Goal: Information Seeking & Learning: Learn about a topic

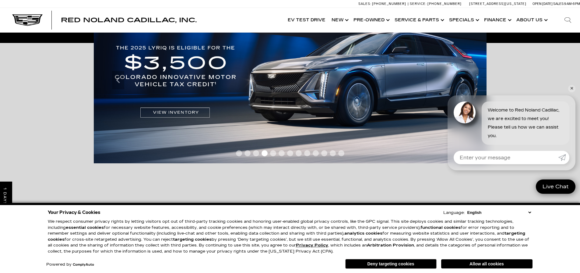
scroll to position [122, 0]
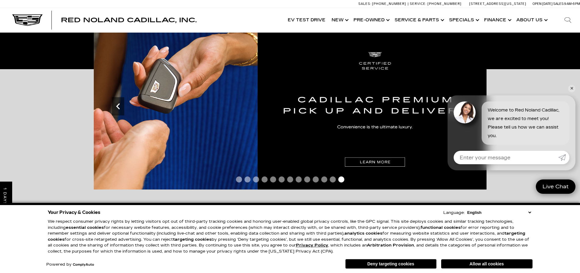
click at [117, 111] on icon "Previous" at bounding box center [118, 106] width 12 height 12
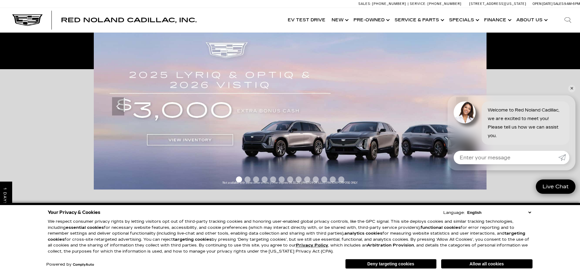
click at [571, 88] on link "✕" at bounding box center [572, 88] width 7 height 7
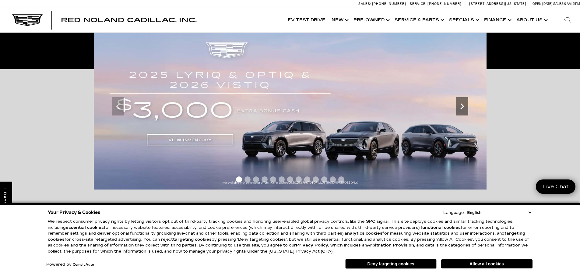
click at [465, 110] on icon "Next" at bounding box center [462, 106] width 12 height 12
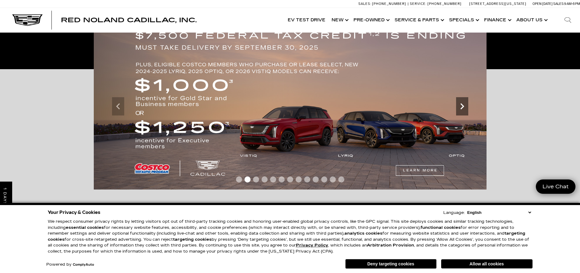
click at [464, 110] on icon "Next" at bounding box center [462, 106] width 12 height 12
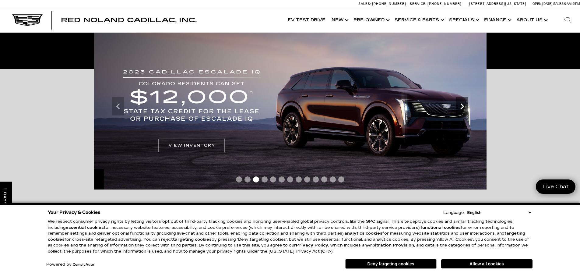
click at [464, 110] on icon "Next" at bounding box center [462, 106] width 12 height 12
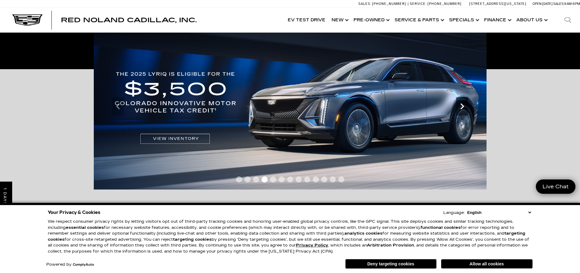
click at [464, 110] on icon "Next" at bounding box center [462, 106] width 12 height 12
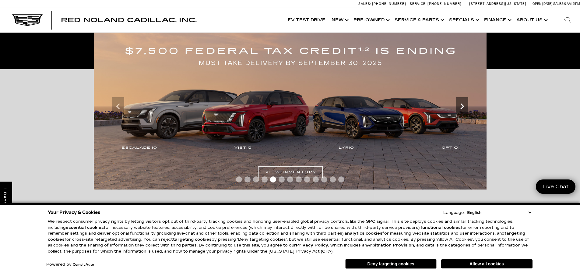
click at [464, 110] on icon "Next" at bounding box center [462, 106] width 12 height 12
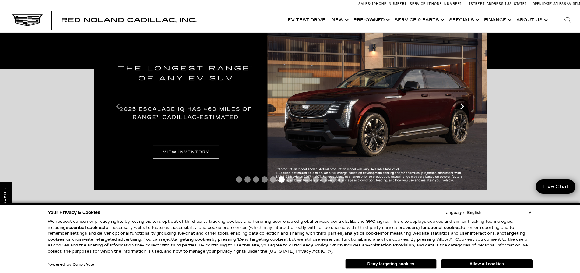
click at [464, 110] on icon "Next" at bounding box center [462, 106] width 12 height 12
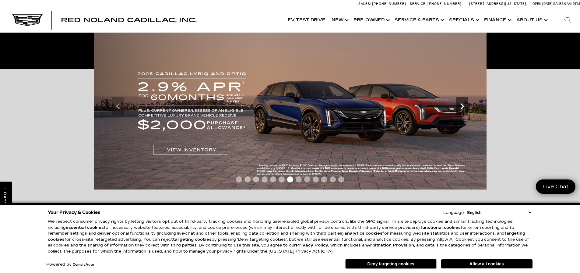
click at [466, 110] on icon "Next" at bounding box center [462, 106] width 12 height 12
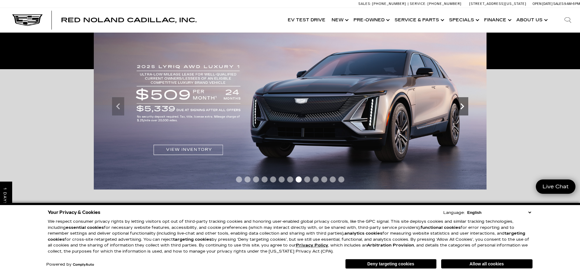
click at [465, 110] on icon "Next" at bounding box center [462, 106] width 12 height 12
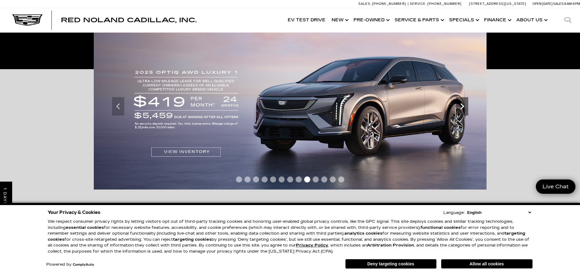
click at [465, 110] on icon "Next" at bounding box center [462, 106] width 12 height 12
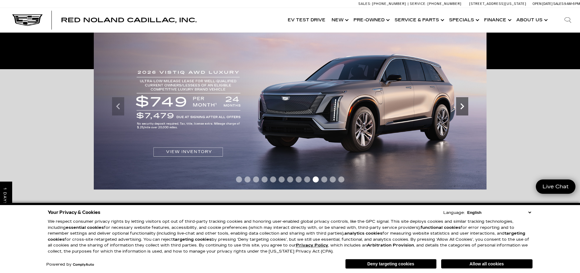
click at [465, 110] on icon "Next" at bounding box center [462, 106] width 12 height 12
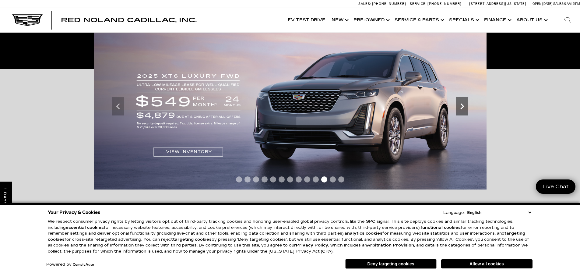
click at [464, 110] on icon "Next" at bounding box center [462, 106] width 12 height 12
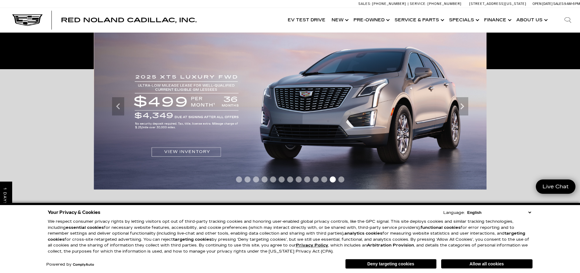
click at [200, 151] on img at bounding box center [290, 106] width 393 height 166
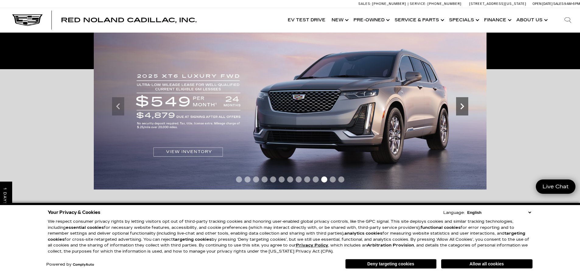
click at [465, 108] on icon "Next" at bounding box center [462, 106] width 12 height 12
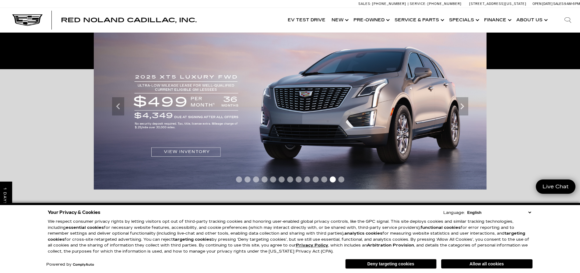
click at [185, 150] on img at bounding box center [290, 106] width 393 height 166
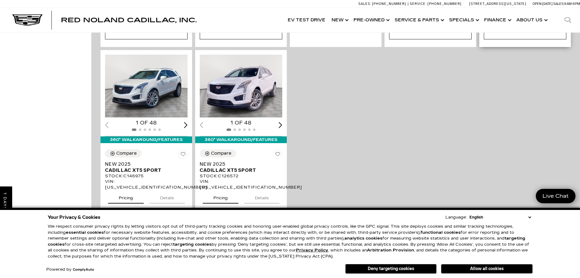
scroll to position [670, 0]
click at [229, 109] on img "1 / 2" at bounding box center [241, 85] width 83 height 63
click at [235, 104] on img "1 / 2" at bounding box center [241, 85] width 83 height 63
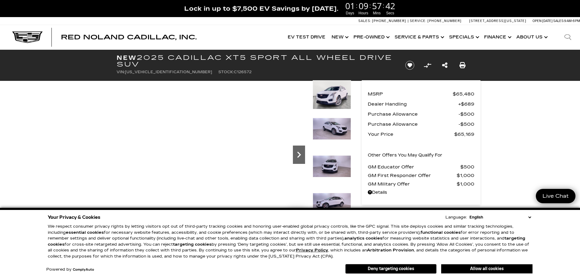
click at [297, 156] on icon "Next" at bounding box center [299, 154] width 12 height 12
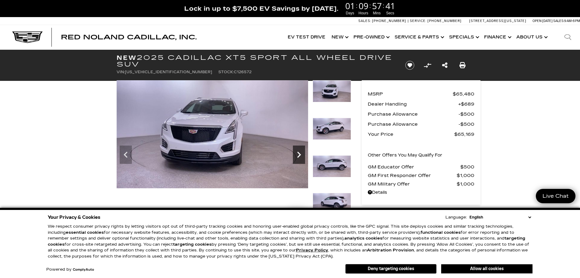
click at [297, 156] on icon "Next" at bounding box center [299, 154] width 12 height 12
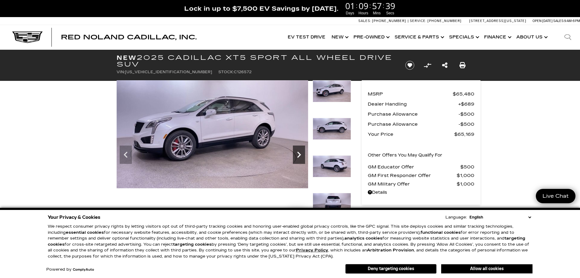
click at [297, 156] on icon "Next" at bounding box center [299, 154] width 12 height 12
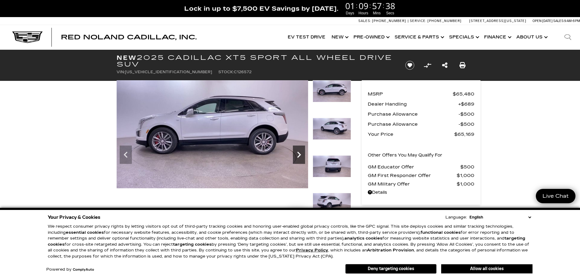
click at [297, 156] on icon "Next" at bounding box center [299, 154] width 12 height 12
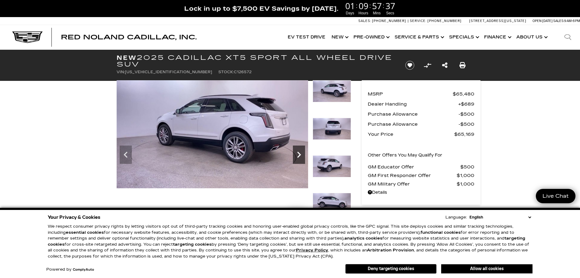
click at [297, 153] on icon "Next" at bounding box center [299, 154] width 12 height 12
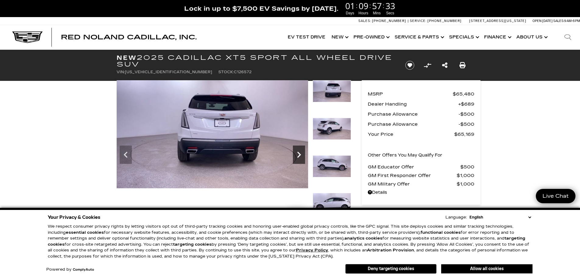
click at [299, 158] on icon "Next" at bounding box center [299, 154] width 12 height 12
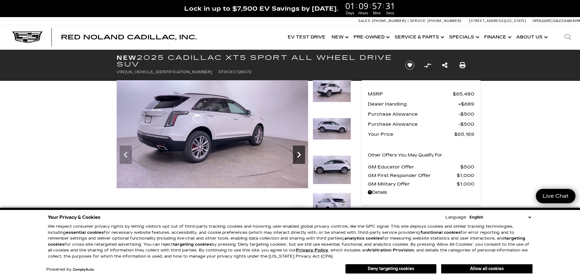
click at [298, 155] on icon "Next" at bounding box center [299, 154] width 12 height 12
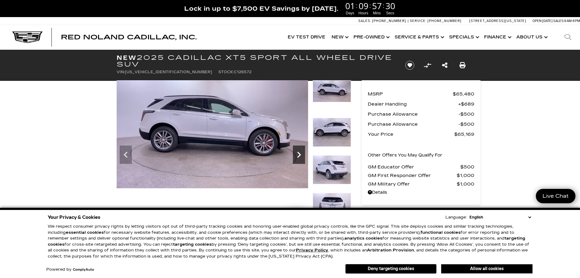
click at [298, 155] on icon "Next" at bounding box center [299, 154] width 12 height 12
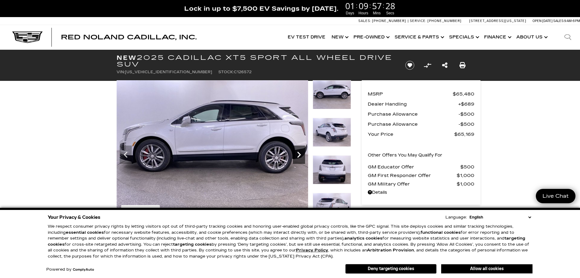
click at [297, 155] on icon "Next" at bounding box center [299, 154] width 12 height 12
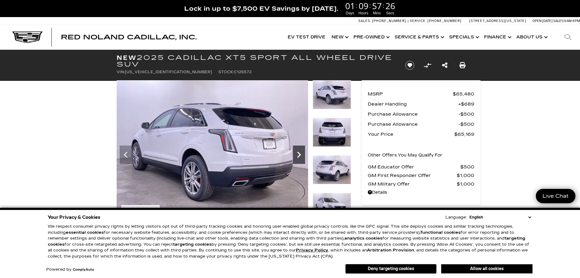
click at [297, 155] on icon "Next" at bounding box center [299, 154] width 12 height 12
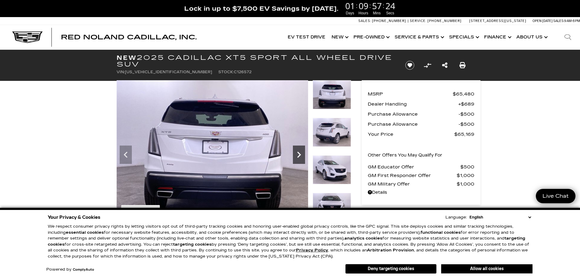
click at [297, 155] on icon "Next" at bounding box center [299, 154] width 12 height 12
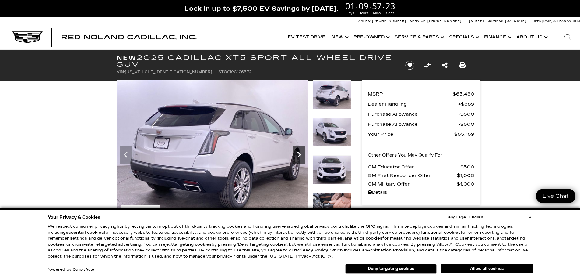
click at [297, 155] on icon "Next" at bounding box center [299, 154] width 12 height 12
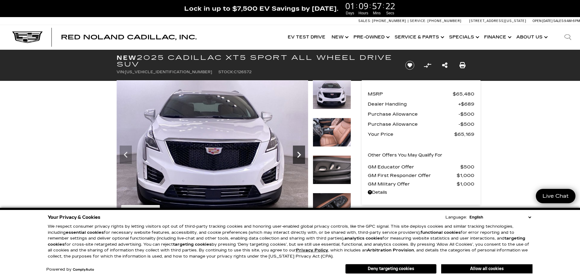
click at [297, 155] on icon "Next" at bounding box center [299, 154] width 12 height 12
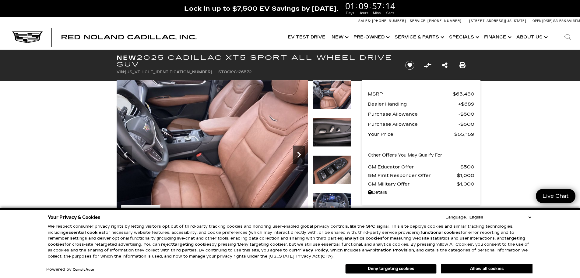
click at [296, 157] on icon "Next" at bounding box center [299, 154] width 12 height 12
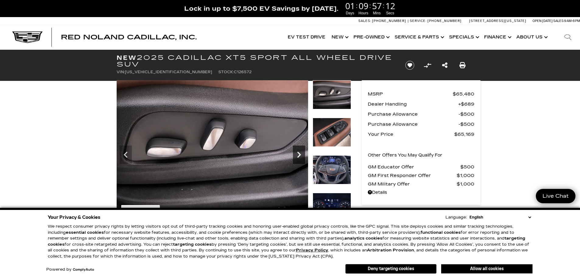
click at [296, 157] on icon "Next" at bounding box center [299, 154] width 12 height 12
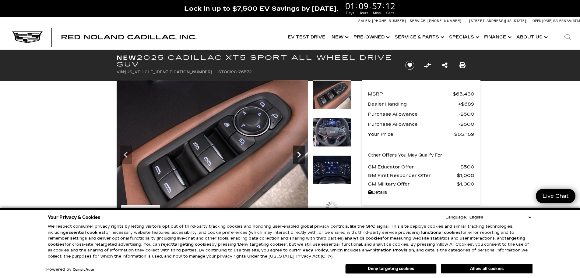
click at [296, 157] on icon "Next" at bounding box center [299, 154] width 12 height 12
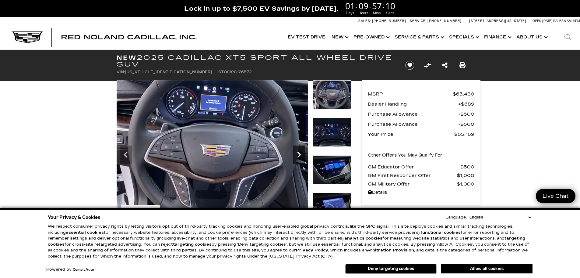
click at [296, 157] on icon "Next" at bounding box center [299, 154] width 12 height 12
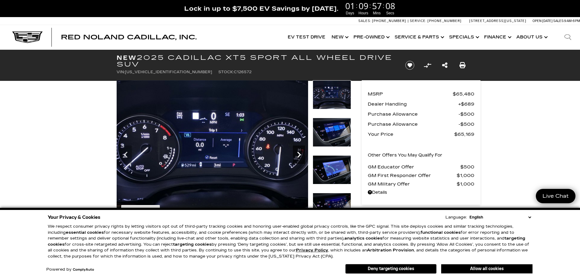
click at [295, 158] on icon "Next" at bounding box center [299, 154] width 12 height 12
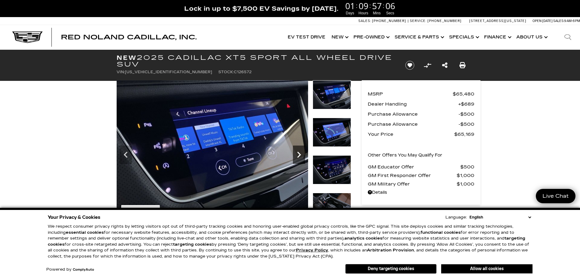
click at [295, 159] on icon "Next" at bounding box center [299, 154] width 12 height 12
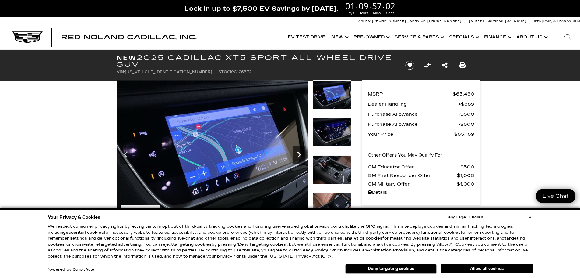
click at [298, 159] on icon "Next" at bounding box center [299, 154] width 12 height 12
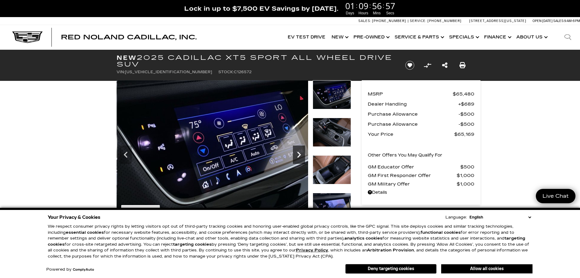
click at [300, 159] on icon "Next" at bounding box center [299, 154] width 12 height 12
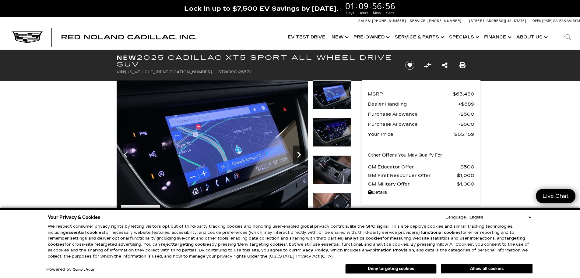
click at [300, 159] on icon "Next" at bounding box center [299, 154] width 12 height 12
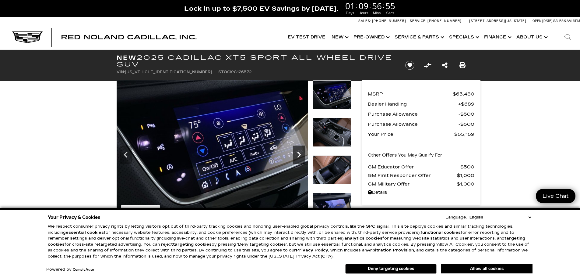
click at [300, 159] on icon "Next" at bounding box center [299, 154] width 12 height 12
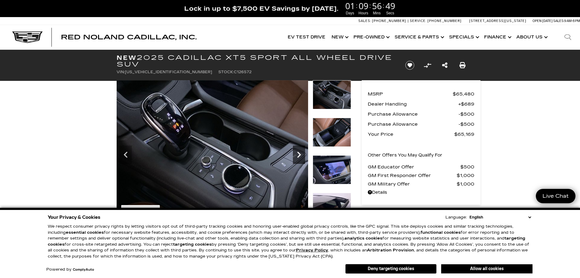
click at [299, 159] on icon "Next" at bounding box center [299, 154] width 12 height 12
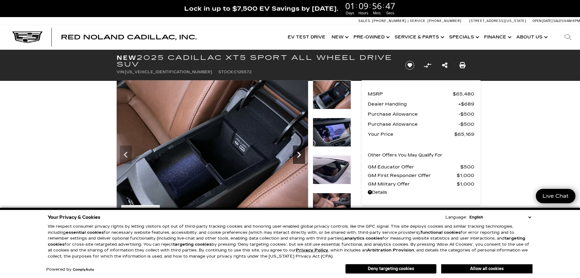
click at [299, 158] on icon "Next" at bounding box center [299, 154] width 12 height 12
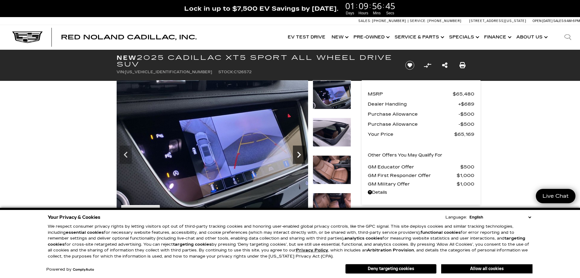
click at [299, 158] on icon "Next" at bounding box center [299, 154] width 12 height 12
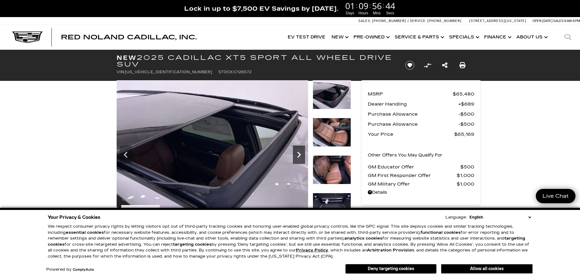
click at [299, 158] on icon "Next" at bounding box center [299, 154] width 12 height 12
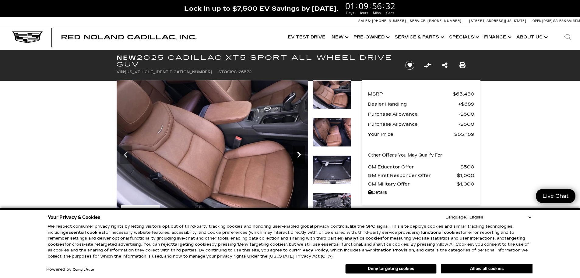
click at [298, 157] on icon "Next" at bounding box center [299, 154] width 4 height 6
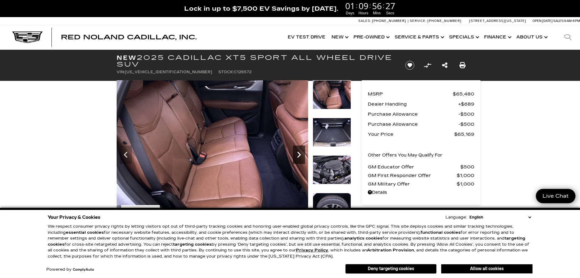
click at [298, 158] on icon "Next" at bounding box center [299, 154] width 12 height 12
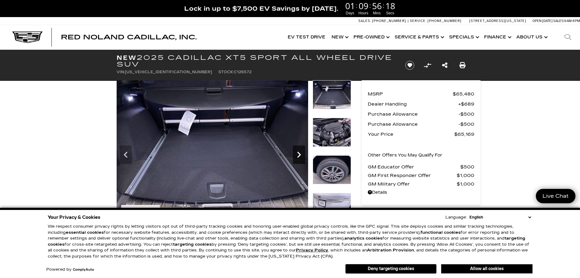
click at [299, 158] on icon "Next" at bounding box center [299, 154] width 12 height 12
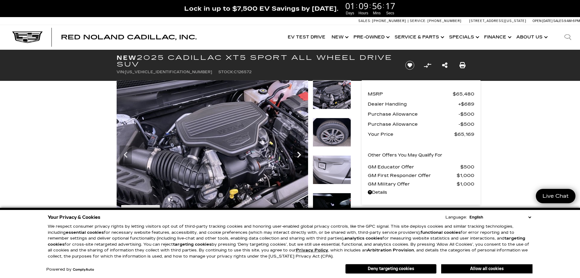
click at [299, 158] on icon "Next" at bounding box center [299, 154] width 12 height 12
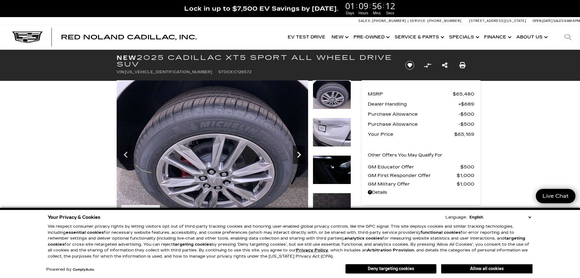
click at [299, 159] on icon "Next" at bounding box center [299, 154] width 12 height 12
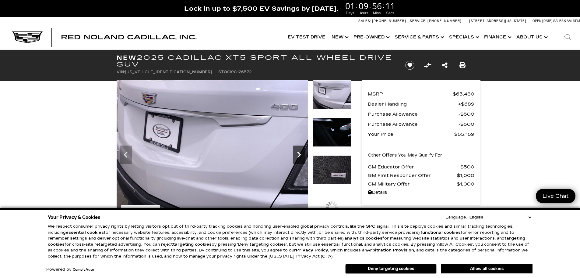
click at [299, 159] on icon "Next" at bounding box center [299, 154] width 12 height 12
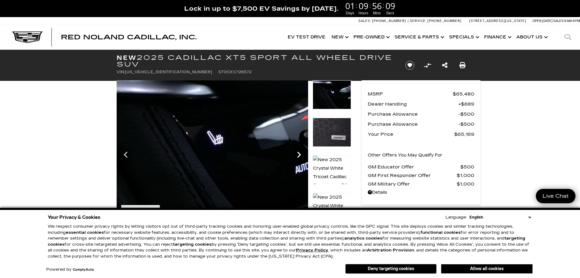
click at [299, 159] on icon "Next" at bounding box center [299, 154] width 12 height 12
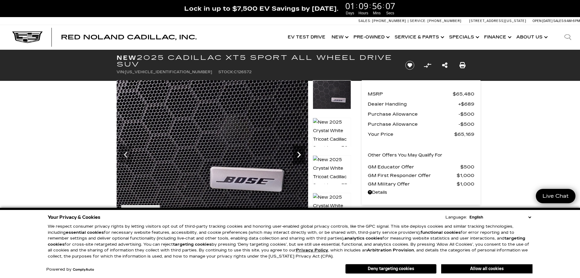
click at [299, 159] on icon "Next" at bounding box center [299, 154] width 12 height 12
